Goal: Task Accomplishment & Management: Manage account settings

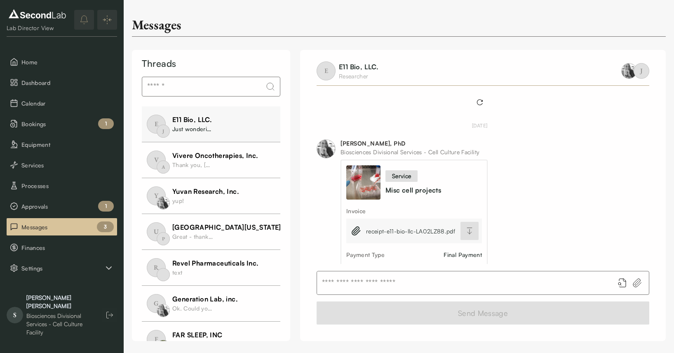
scroll to position [407, 0]
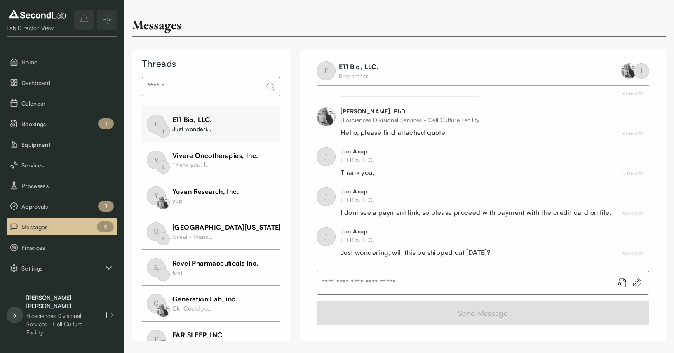
click at [409, 284] on input "text" at bounding box center [462, 282] width 291 height 23
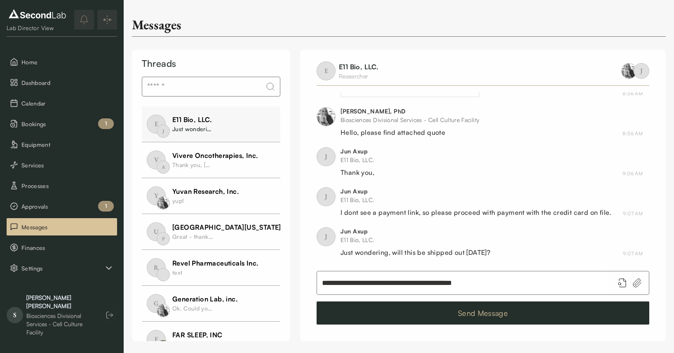
type input "**********"
click at [439, 314] on button "Send Message" at bounding box center [483, 312] width 333 height 23
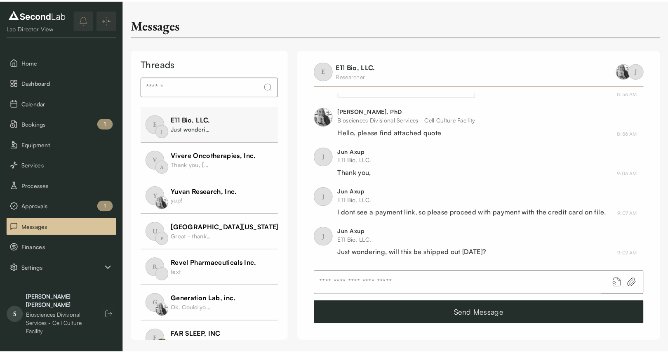
scroll to position [436, 0]
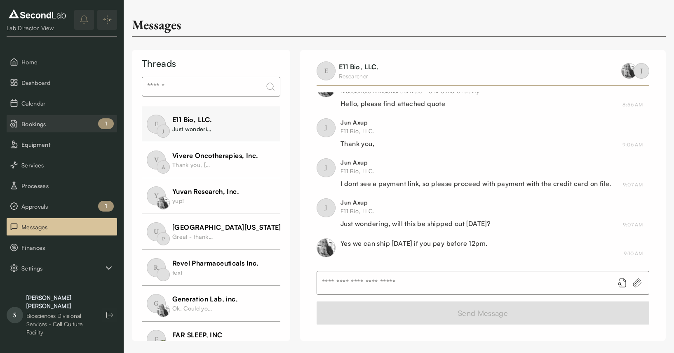
click at [57, 123] on span "Bookings" at bounding box center [67, 124] width 92 height 9
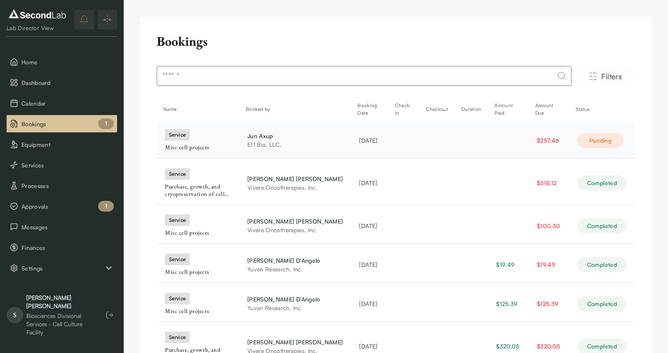
click at [265, 137] on div "Jun Axup" at bounding box center [294, 135] width 95 height 9
click at [185, 150] on div "Misc cell projects" at bounding box center [198, 147] width 66 height 7
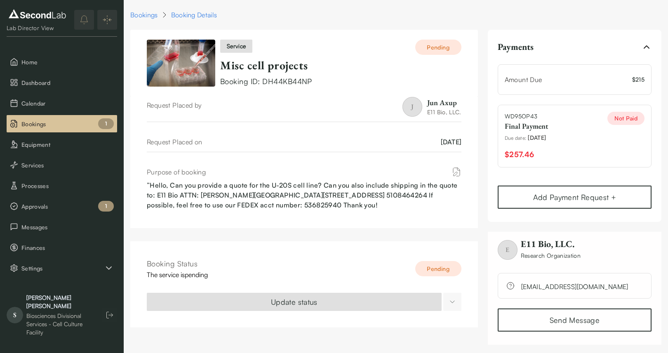
click at [448, 296] on html "SKIP TO CONTENT Lab Director View Home Dashboard Calendar Bookings 1 Equipment …" at bounding box center [334, 177] width 668 height 355
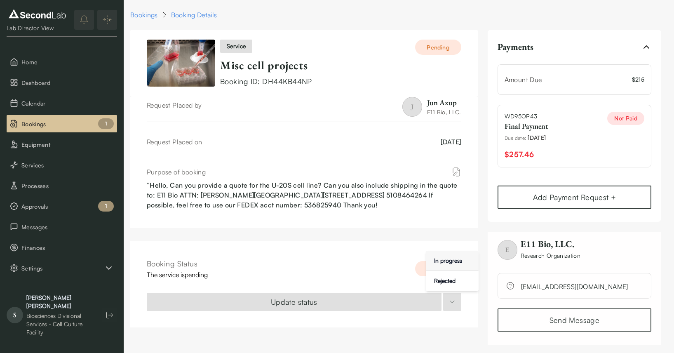
click at [447, 260] on div "In progress" at bounding box center [448, 260] width 35 height 13
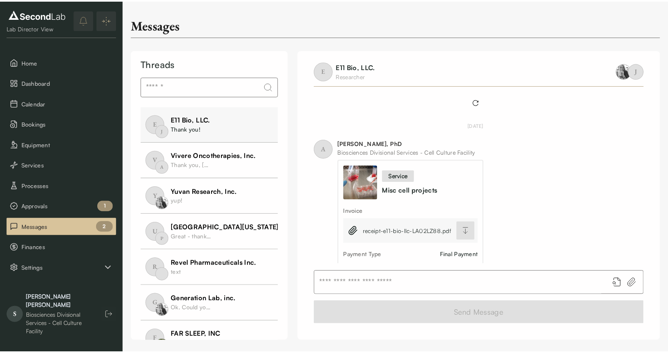
scroll to position [527, 0]
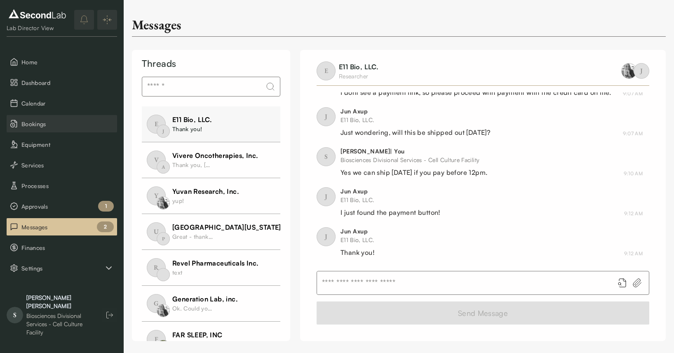
click at [62, 126] on span "Bookings" at bounding box center [67, 124] width 92 height 9
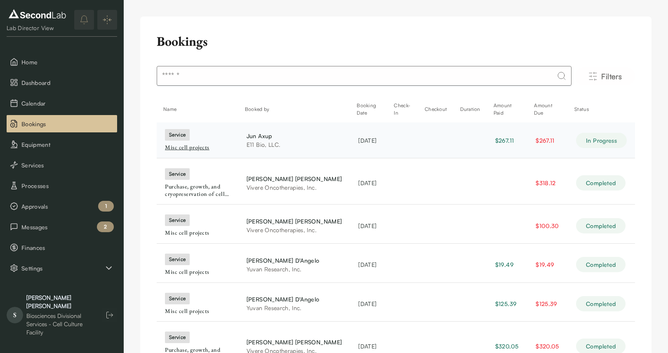
click at [178, 144] on div "Misc cell projects" at bounding box center [197, 147] width 65 height 7
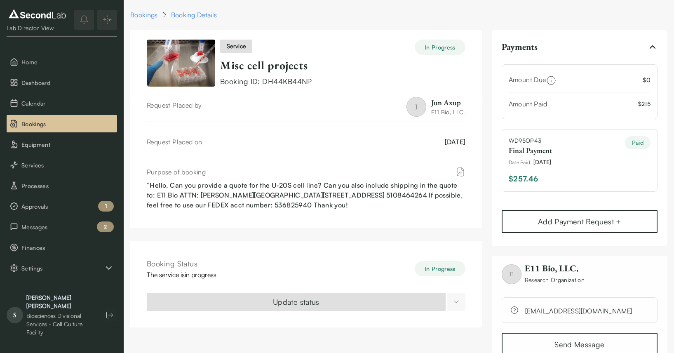
click at [456, 302] on html "SKIP TO CONTENT Lab Director View Home Dashboard Calendar Bookings Equipment Se…" at bounding box center [337, 189] width 674 height 379
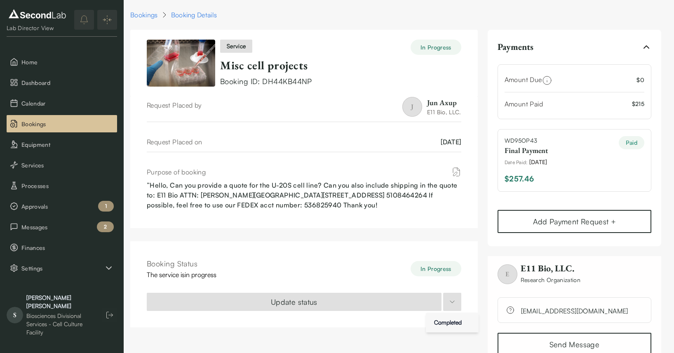
click at [456, 322] on div "Completed" at bounding box center [448, 322] width 34 height 13
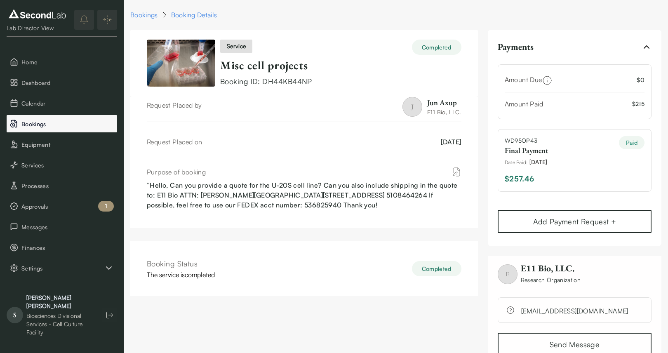
click at [56, 125] on span "Bookings" at bounding box center [67, 124] width 92 height 9
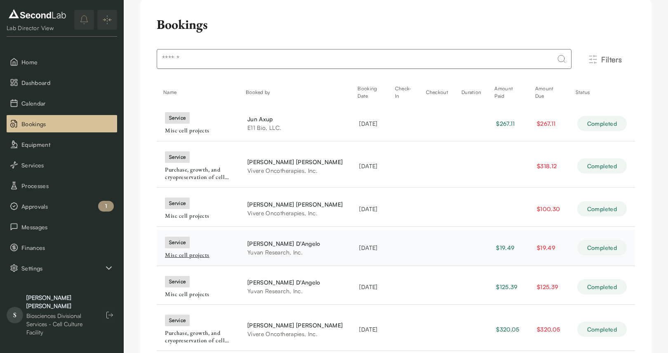
scroll to position [17, 0]
click at [462, 155] on td at bounding box center [471, 165] width 33 height 43
click at [431, 200] on td at bounding box center [436, 208] width 35 height 36
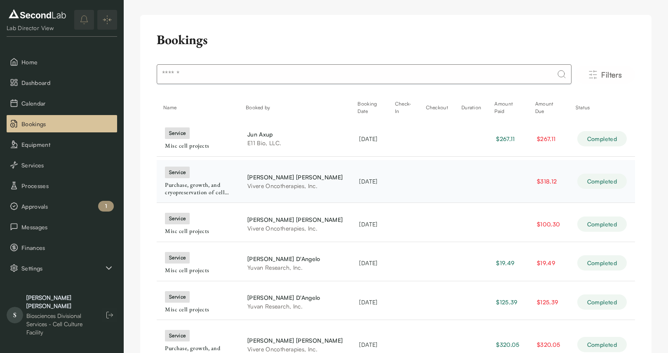
scroll to position [0, 0]
